Goal: Find specific page/section

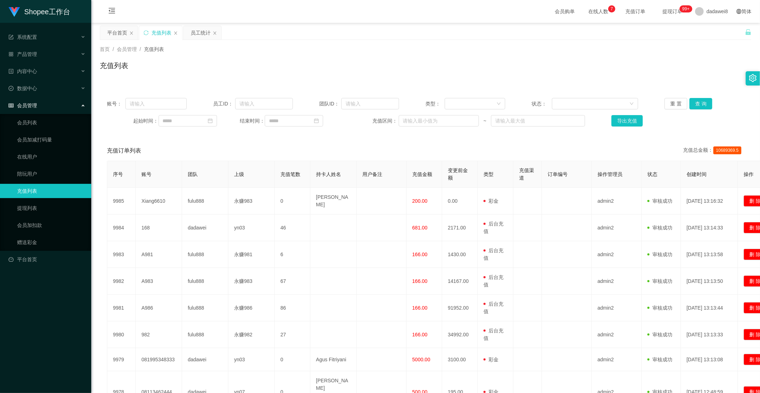
scroll to position [40, 0]
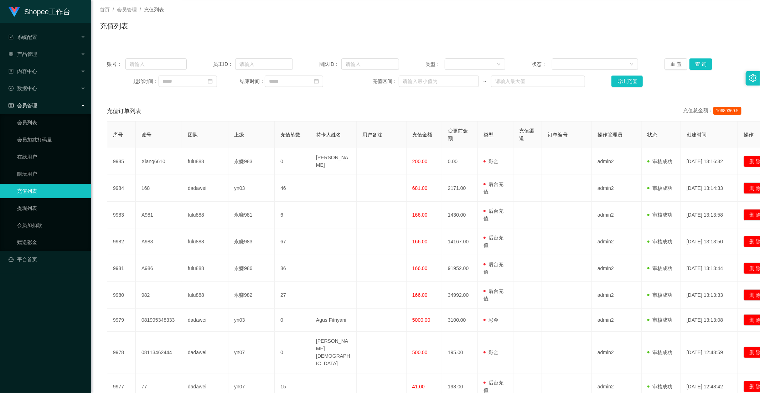
click at [41, 107] on div "会员管理" at bounding box center [45, 105] width 91 height 14
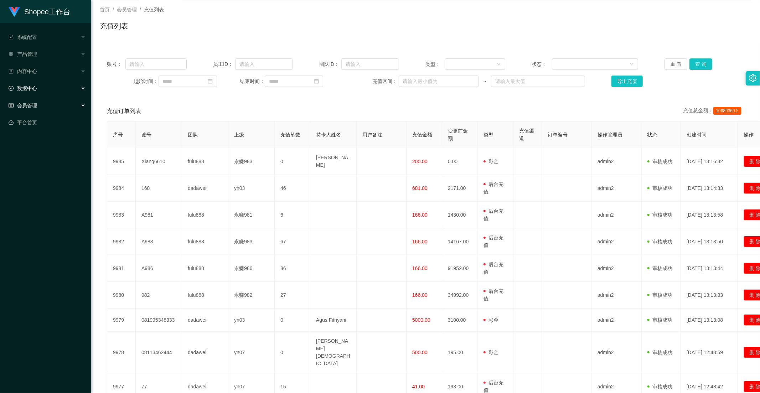
click at [32, 88] on span "数据中心" at bounding box center [23, 89] width 29 height 6
click at [35, 106] on link "员工统计" at bounding box center [51, 105] width 68 height 14
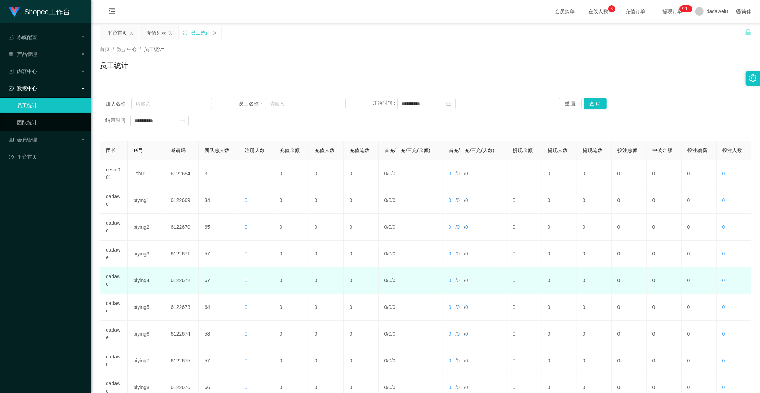
scroll to position [100, 0]
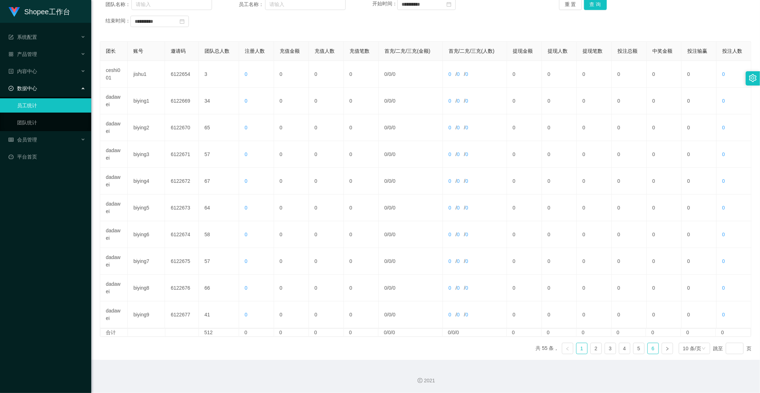
click at [648, 349] on link "6" at bounding box center [653, 348] width 11 height 11
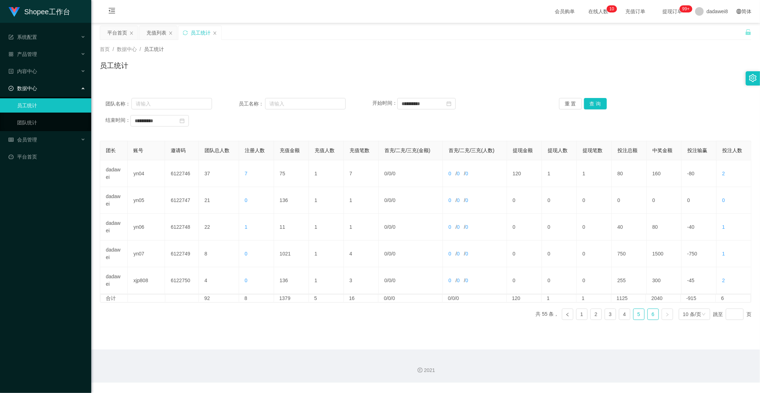
click at [638, 315] on link "5" at bounding box center [639, 314] width 11 height 11
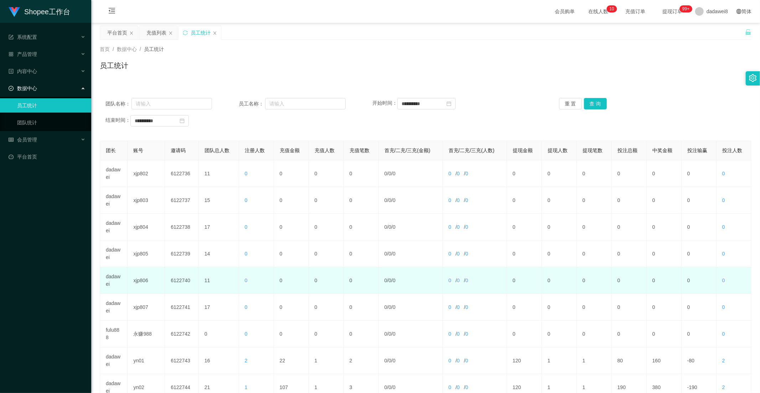
scroll to position [79, 0]
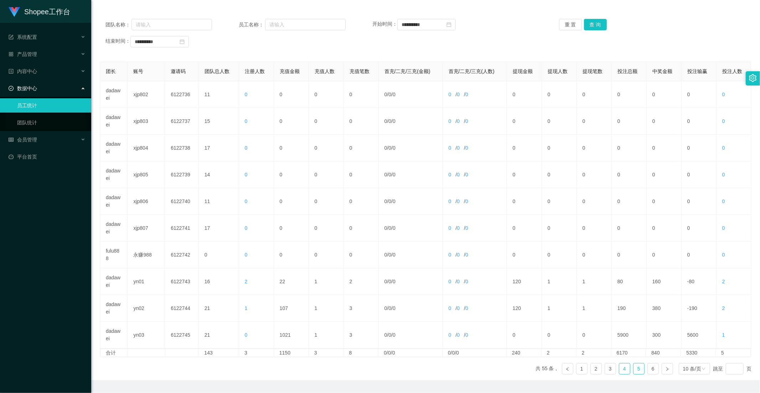
click at [622, 371] on link "4" at bounding box center [625, 369] width 11 height 11
click at [637, 369] on link "5" at bounding box center [639, 369] width 11 height 11
click at [649, 365] on link "6" at bounding box center [653, 369] width 11 height 11
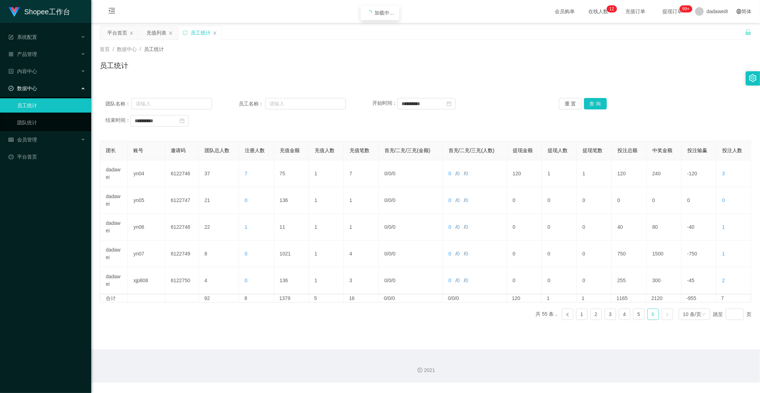
scroll to position [0, 0]
click at [161, 34] on div "充值列表" at bounding box center [157, 33] width 20 height 14
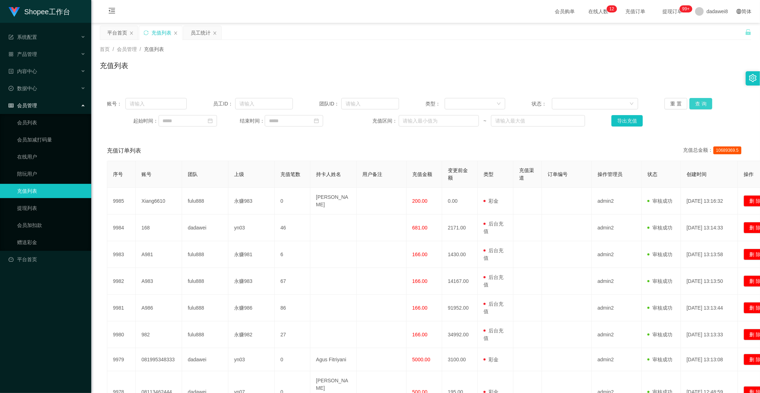
click at [693, 104] on button "查 询" at bounding box center [701, 103] width 23 height 11
